Goal: Information Seeking & Learning: Check status

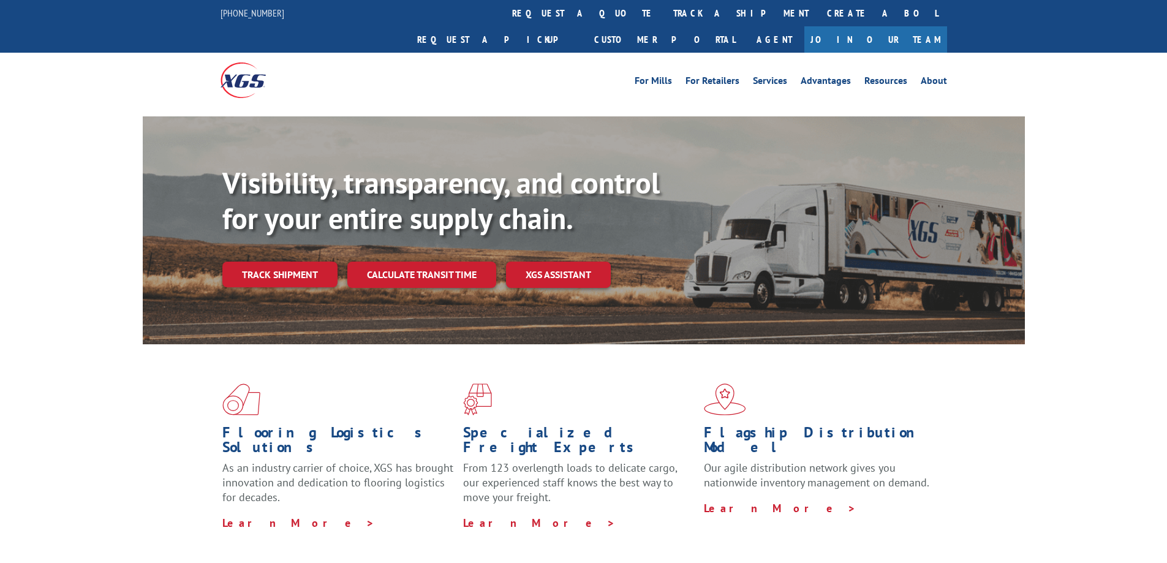
click at [664, 11] on link "track a shipment" at bounding box center [741, 13] width 154 height 26
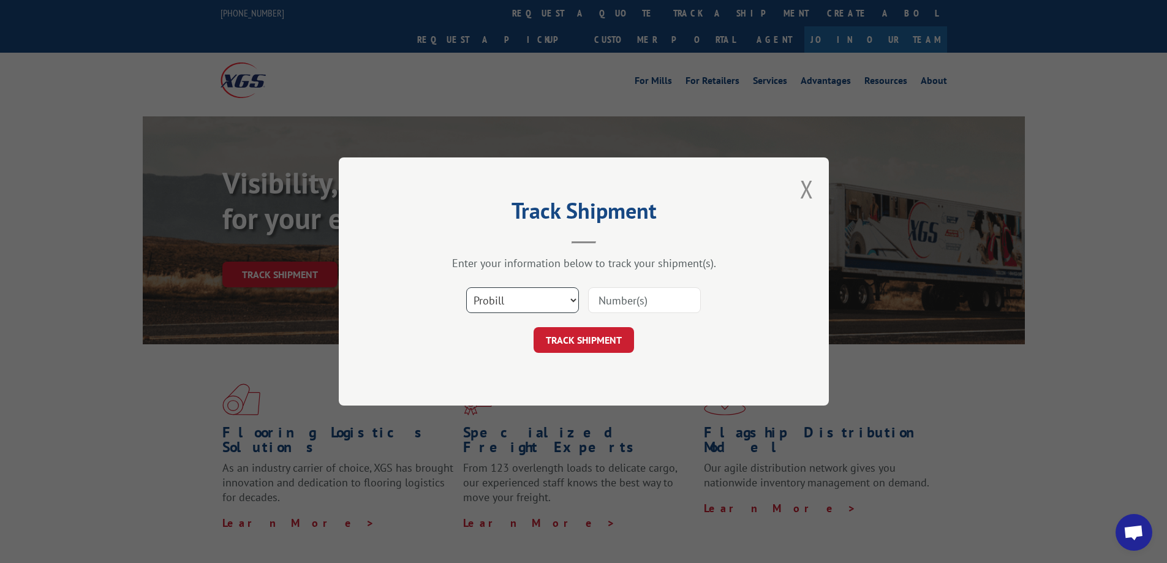
click at [575, 299] on select "Select category... Probill BOL PO" at bounding box center [522, 300] width 113 height 26
select select "bol"
click at [466, 287] on select "Select category... Probill BOL PO" at bounding box center [522, 300] width 113 height 26
click at [623, 302] on input at bounding box center [644, 300] width 113 height 26
type input "54395042"
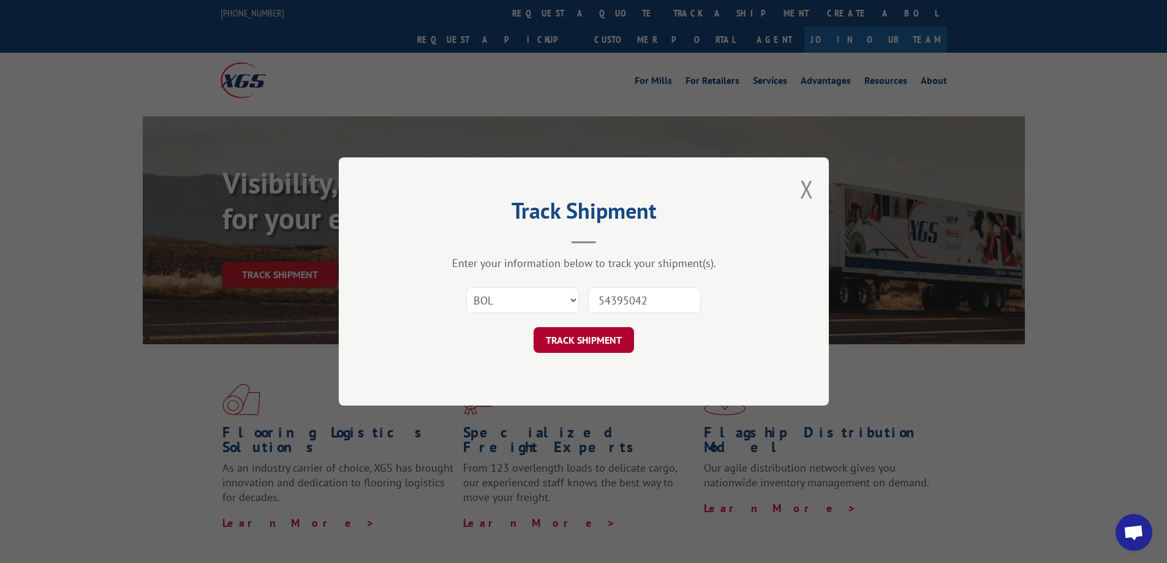
click at [564, 339] on button "TRACK SHIPMENT" at bounding box center [583, 340] width 100 height 26
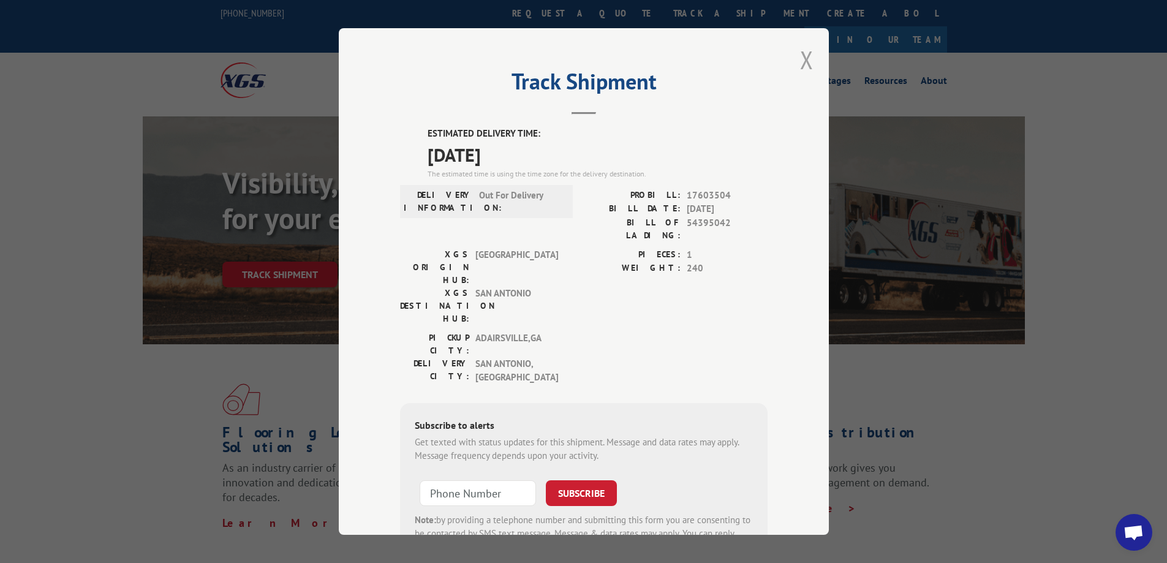
click at [807, 62] on button "Close modal" at bounding box center [806, 59] width 13 height 32
